Goal: Find specific fact: Find specific fact

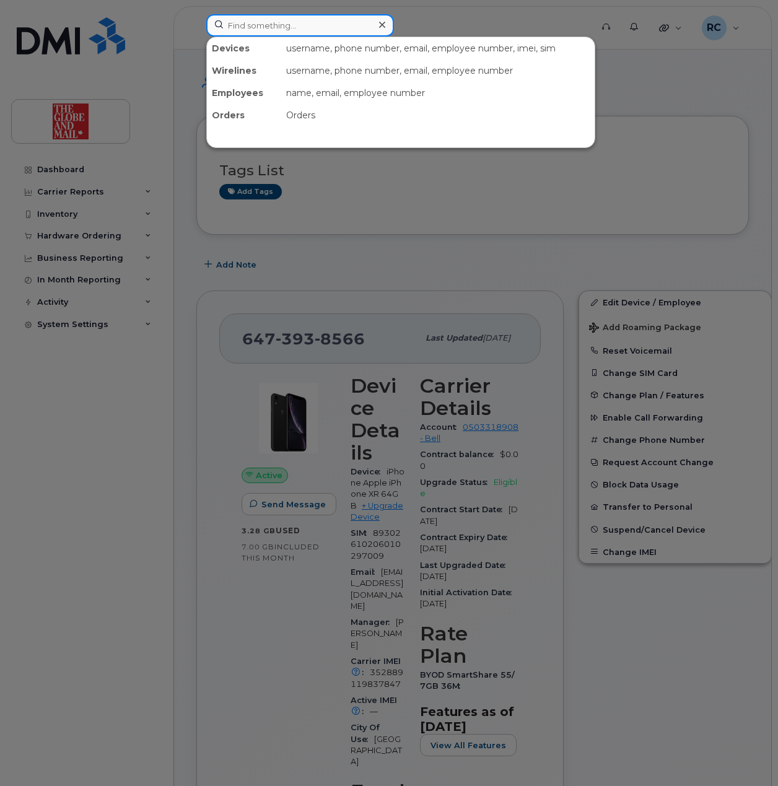
click at [263, 27] on input at bounding box center [300, 25] width 188 height 22
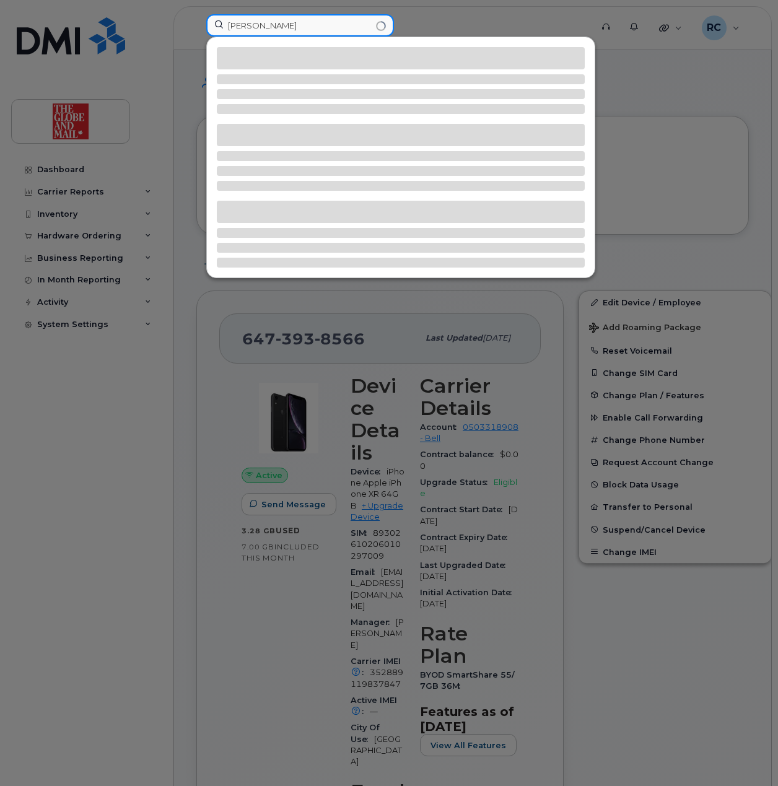
type input "[PERSON_NAME]"
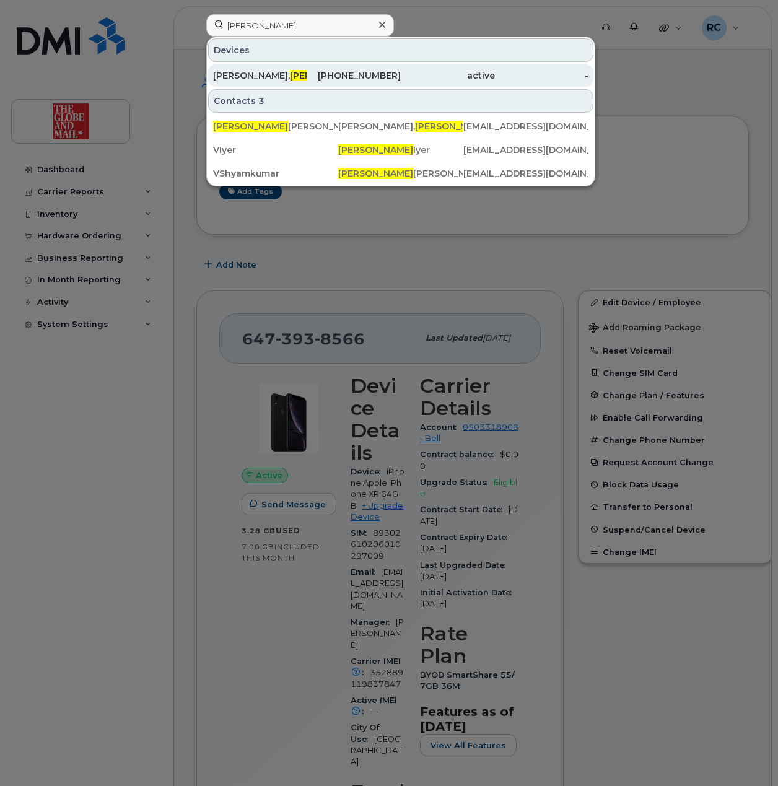
click at [290, 74] on span "[PERSON_NAME]" at bounding box center [327, 75] width 75 height 11
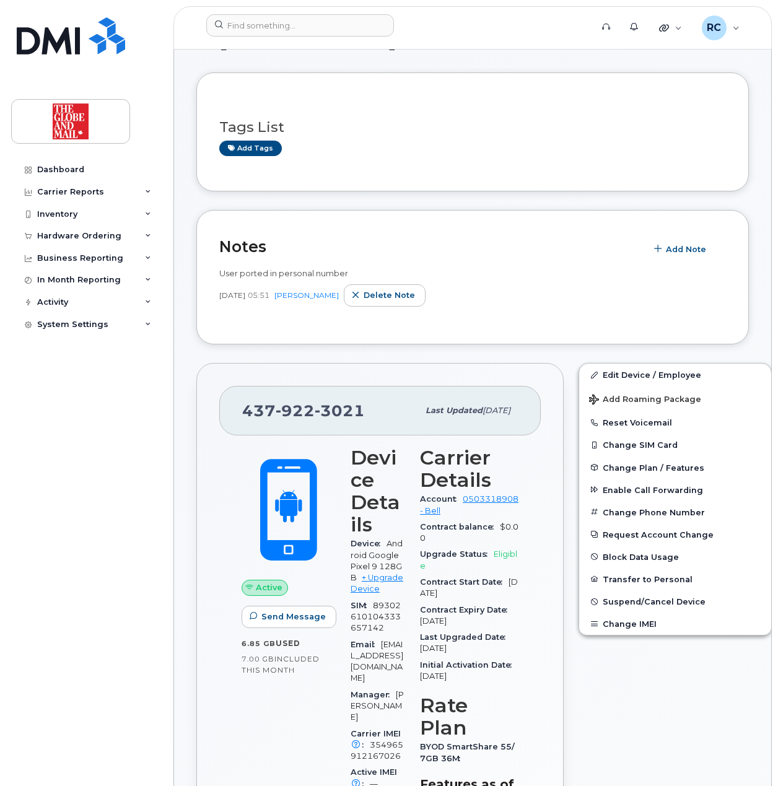
scroll to position [248, 0]
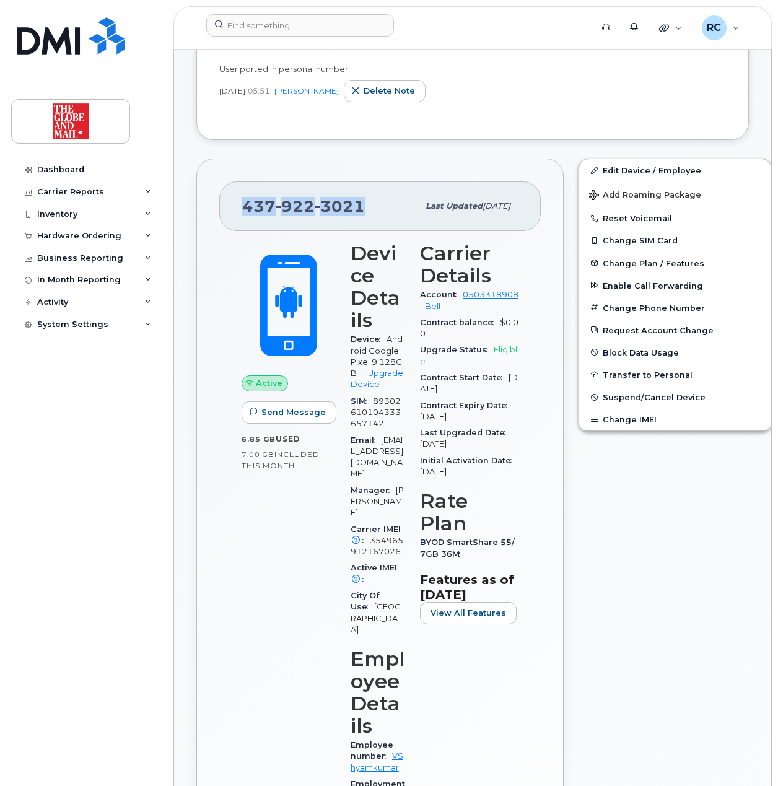
drag, startPoint x: 382, startPoint y: 214, endPoint x: 236, endPoint y: 212, distance: 145.5
click at [236, 212] on div "437 922 3021 Last updated Mar 03, 2025" at bounding box center [379, 206] width 321 height 50
copy span "437 922 3021"
